Goal: Task Accomplishment & Management: Complete application form

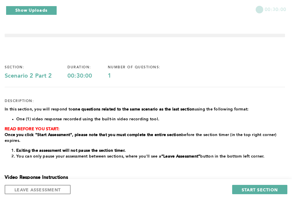
scroll to position [29, 0]
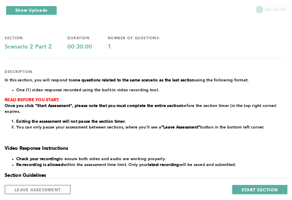
click at [230, 68] on div "section: Scenario 2 Part 2 duration: 00:30:00 number of questions: 1 descriptio…" at bounding box center [145, 147] width 281 height 240
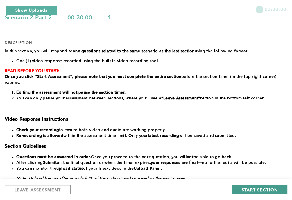
click at [236, 189] on button "START SECTION" at bounding box center [259, 189] width 55 height 9
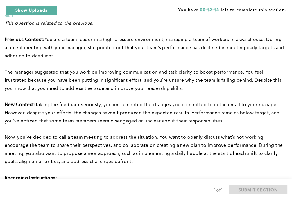
scroll to position [0, 0]
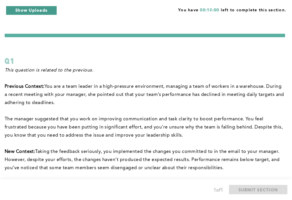
click at [48, 14] on button "Show Uploads" at bounding box center [31, 10] width 51 height 9
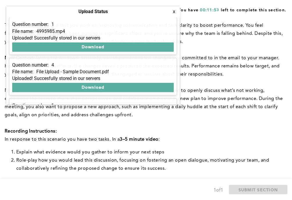
scroll to position [87, 0]
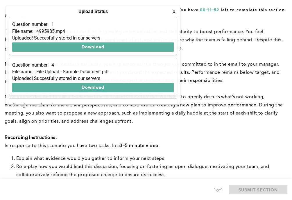
click at [169, 82] on div "Question number: 4 File name: File Upload - Sample Document.pdf Uploaded! Succe…" at bounding box center [93, 77] width 168 height 38
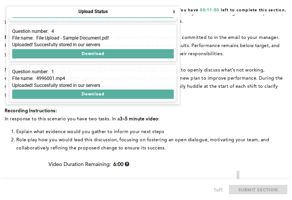
scroll to position [145, 0]
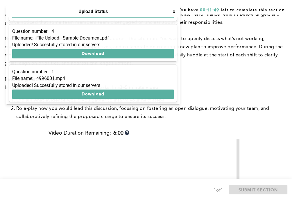
click at [214, 69] on p at bounding box center [145, 72] width 281 height 8
click at [173, 13] on button "x" at bounding box center [174, 12] width 6 height 6
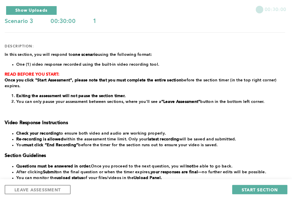
scroll to position [58, 0]
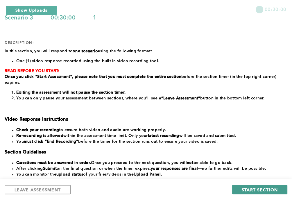
click at [257, 188] on span "START SECTION" at bounding box center [260, 190] width 36 height 6
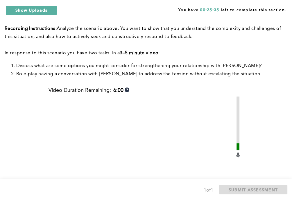
scroll to position [0, 0]
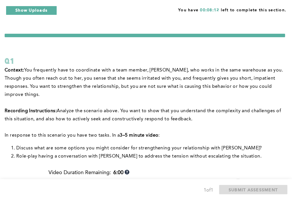
click at [253, 152] on li "Role-play having a conversation with [PERSON_NAME] to address the tension witho…" at bounding box center [150, 156] width 269 height 8
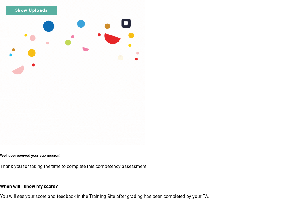
click at [145, 54] on img at bounding box center [72, 72] width 145 height 145
